Goal: Information Seeking & Learning: Learn about a topic

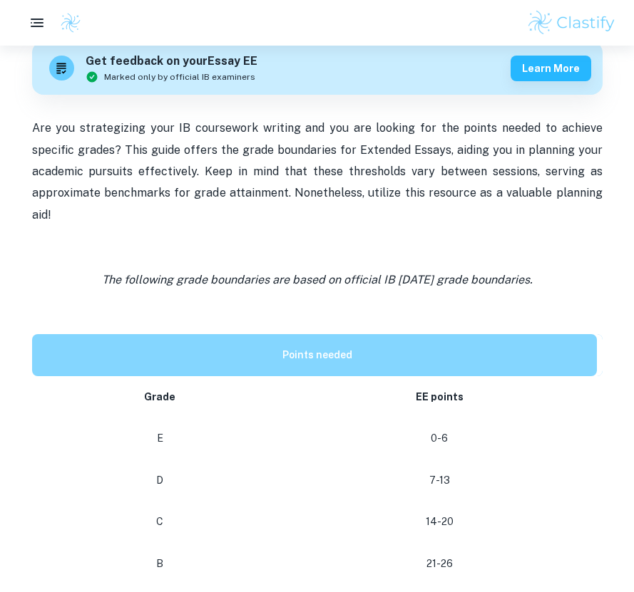
scroll to position [426, 0]
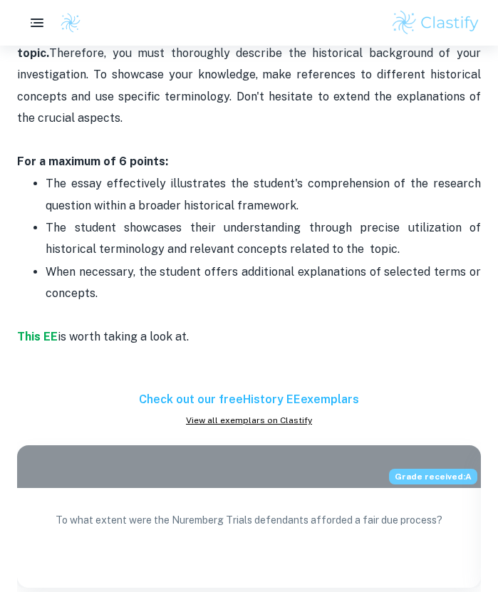
scroll to position [1531, 0]
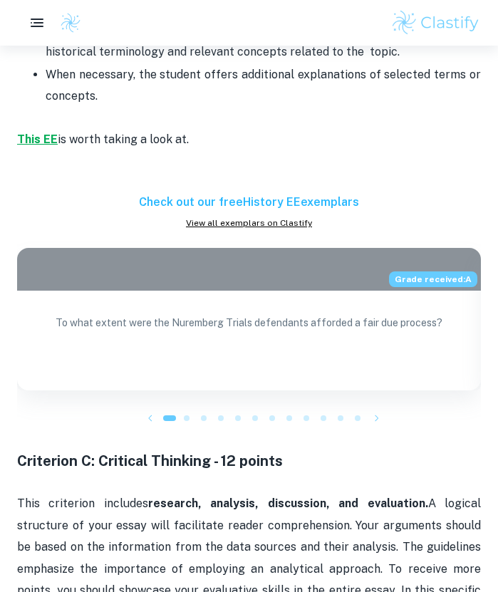
click at [44, 133] on strong "This EE" at bounding box center [37, 140] width 41 height 14
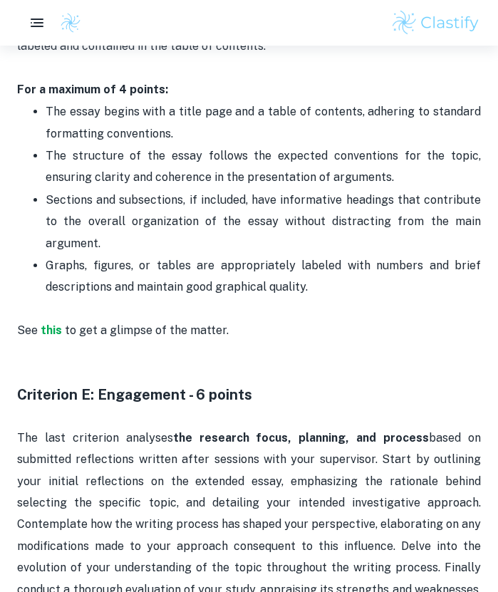
scroll to position [2813, 0]
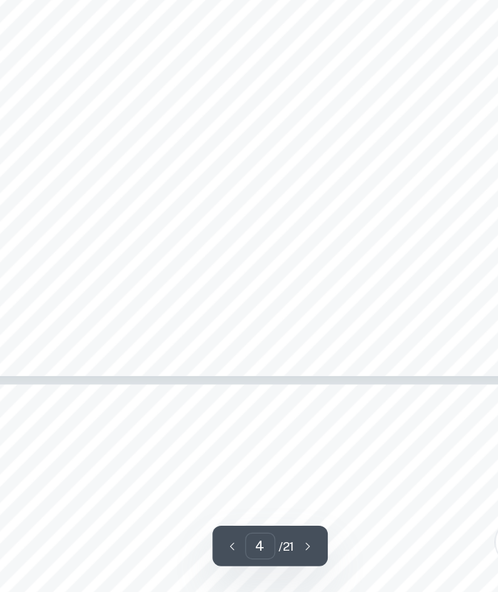
scroll to position [2370, 0]
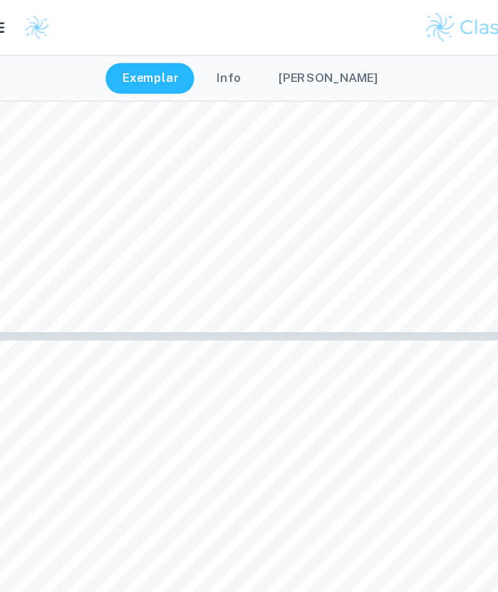
type input "3"
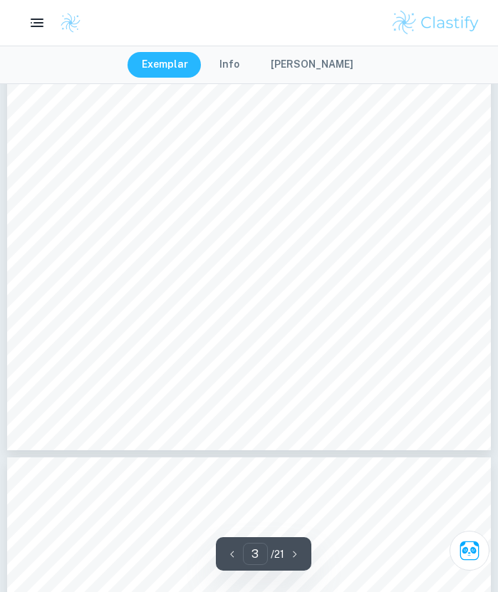
scroll to position [1590, 0]
